Goal: Find specific page/section: Find specific page/section

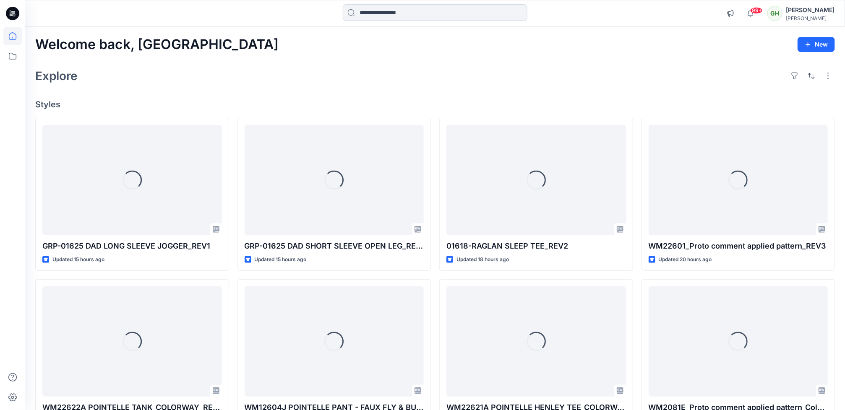
click at [370, 10] on input at bounding box center [435, 12] width 185 height 17
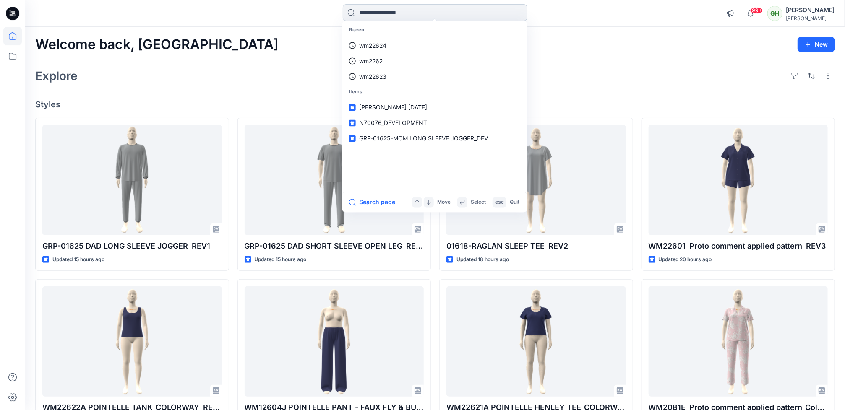
paste input "*******"
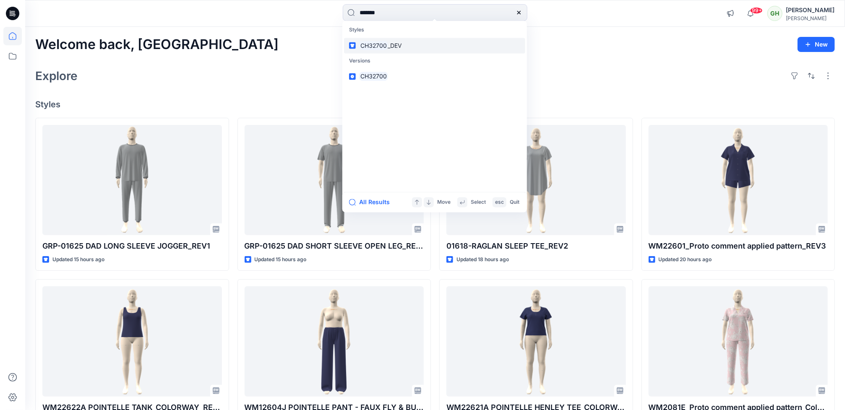
type input "*******"
click at [377, 41] on mark "CH32700" at bounding box center [373, 46] width 29 height 10
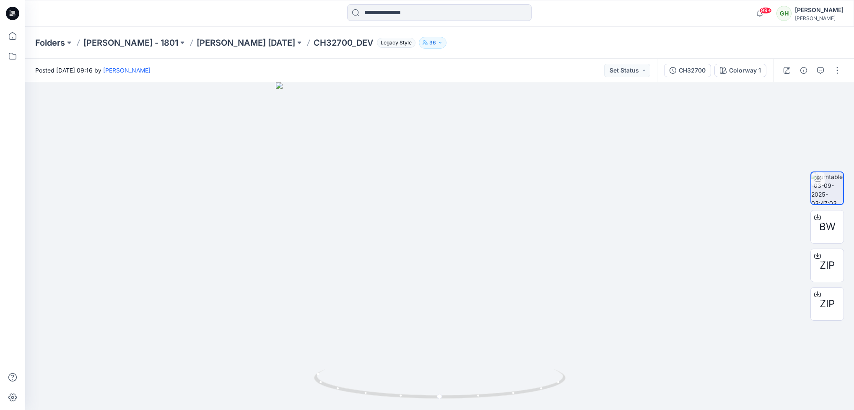
click at [10, 16] on icon at bounding box center [12, 13] width 13 height 13
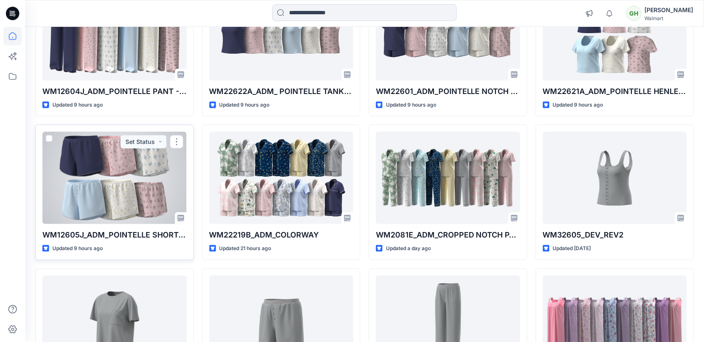
scroll to position [157, 0]
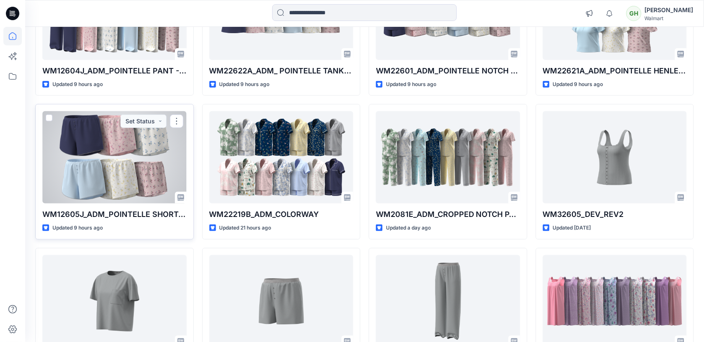
click at [138, 175] on div at bounding box center [114, 157] width 144 height 92
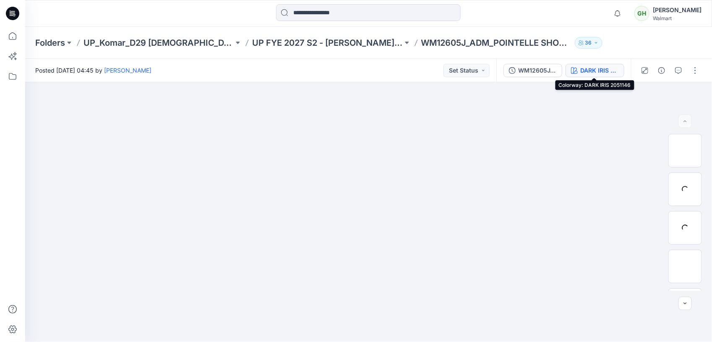
click at [609, 69] on div "DARK IRIS 2051146" at bounding box center [599, 70] width 39 height 9
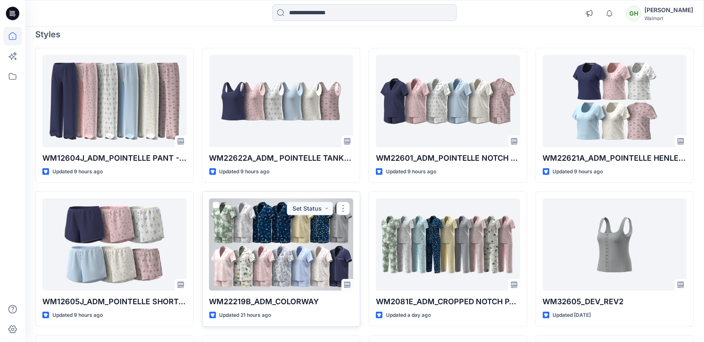
scroll to position [52, 0]
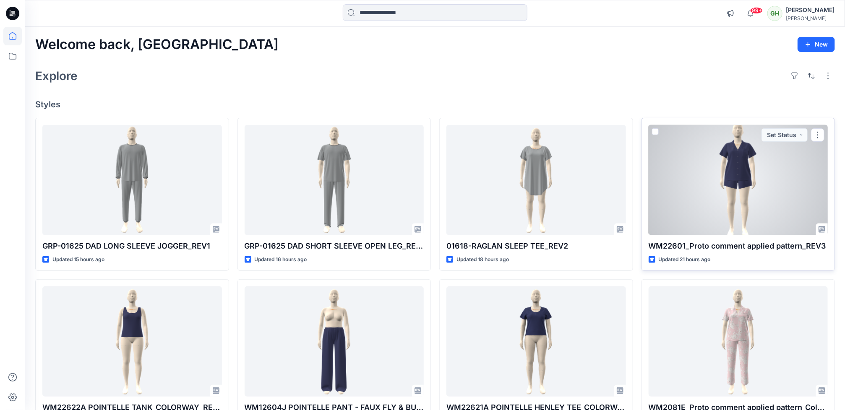
click at [693, 204] on div at bounding box center [738, 180] width 180 height 110
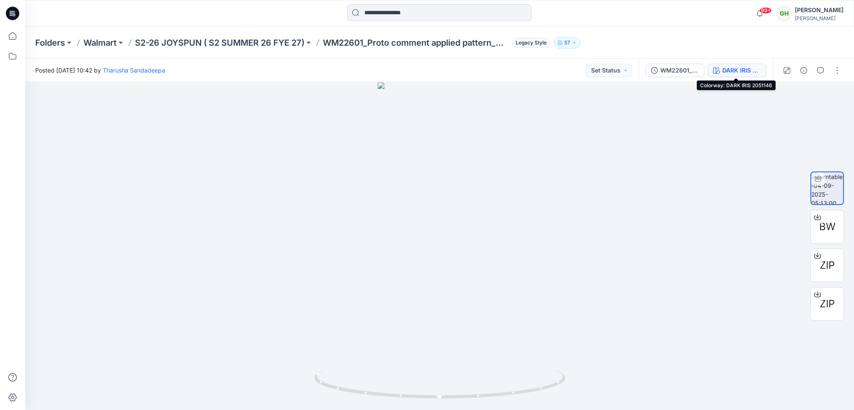
click at [747, 70] on div "DARK IRIS 2051146" at bounding box center [742, 70] width 39 height 9
